Goal: Book appointment/travel/reservation

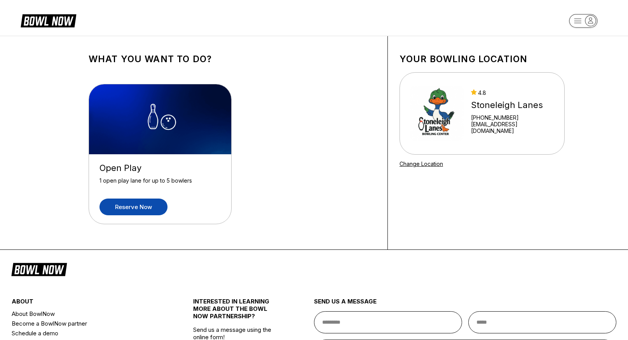
click at [117, 207] on link "Reserve now" at bounding box center [134, 207] width 68 height 17
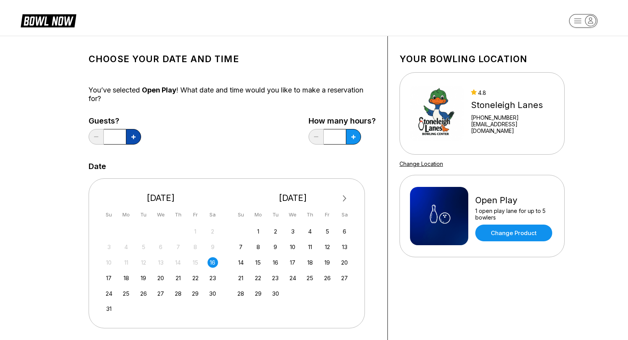
click at [138, 135] on button at bounding box center [133, 137] width 15 height 16
type input "*"
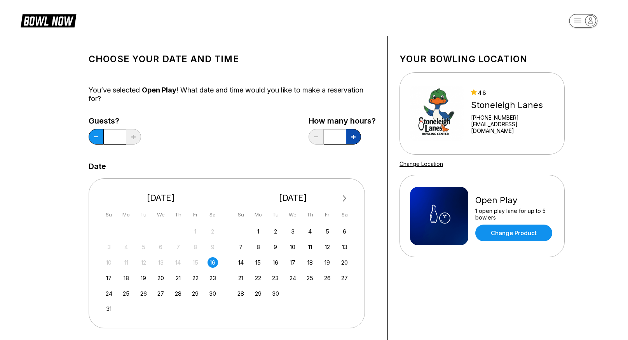
click at [136, 135] on icon at bounding box center [133, 137] width 4 height 4
click at [136, 136] on icon at bounding box center [133, 137] width 4 height 4
click at [104, 137] on button at bounding box center [96, 137] width 15 height 16
type input "***"
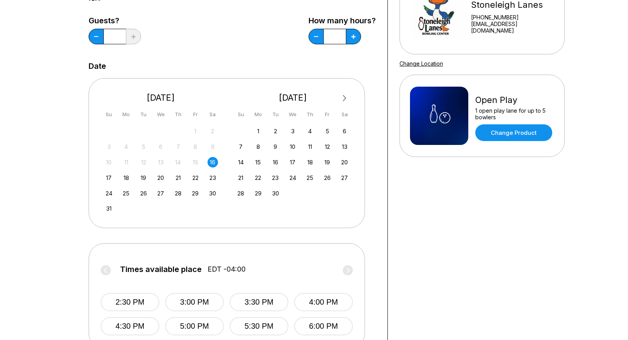
scroll to position [105, 0]
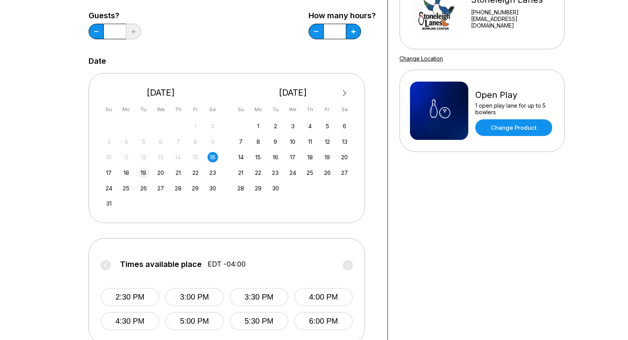
click at [142, 173] on div "19" at bounding box center [143, 173] width 11 height 11
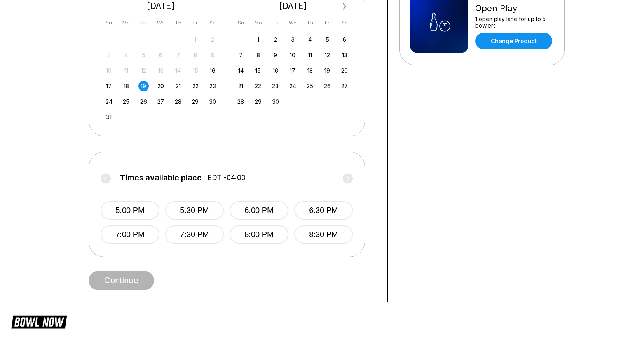
scroll to position [191, 0]
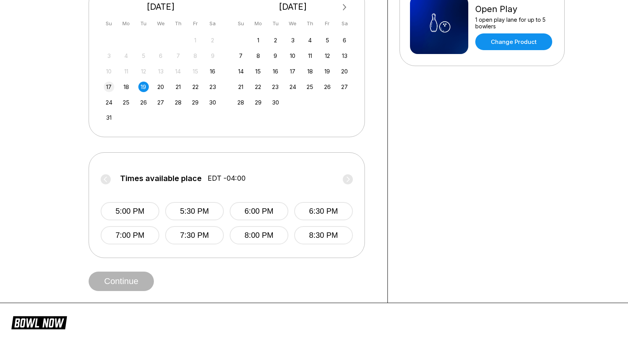
click at [110, 88] on div "17" at bounding box center [109, 87] width 11 height 11
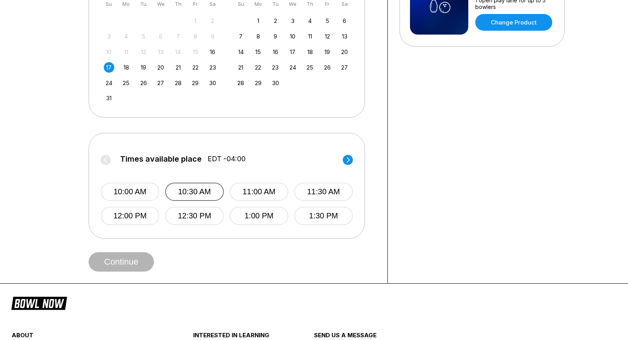
scroll to position [208, 0]
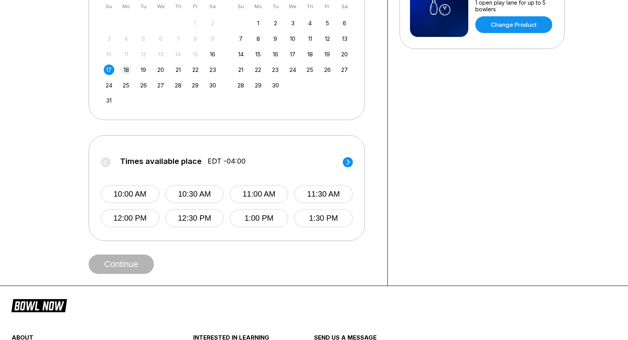
click at [123, 69] on div "18" at bounding box center [126, 70] width 11 height 11
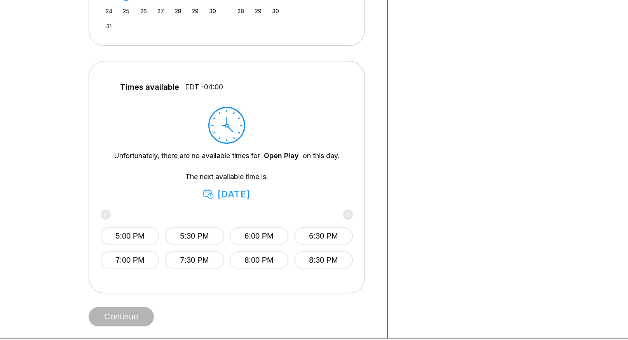
scroll to position [0, 0]
